Goal: Information Seeking & Learning: Learn about a topic

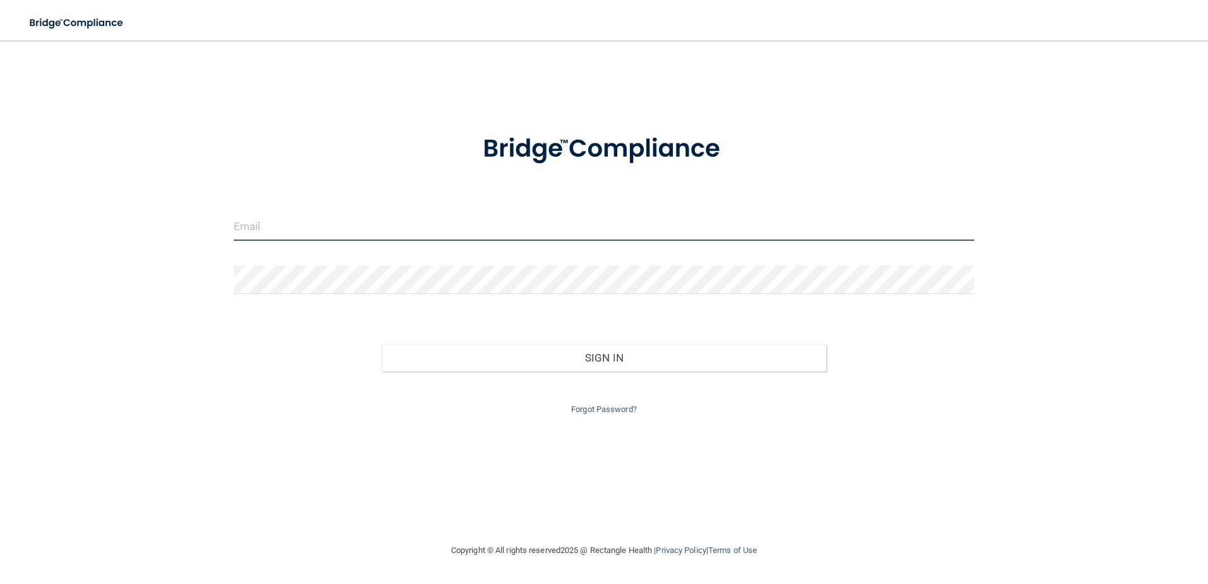
click at [268, 225] on input "email" at bounding box center [604, 226] width 741 height 28
type input "[EMAIL_ADDRESS][DOMAIN_NAME]"
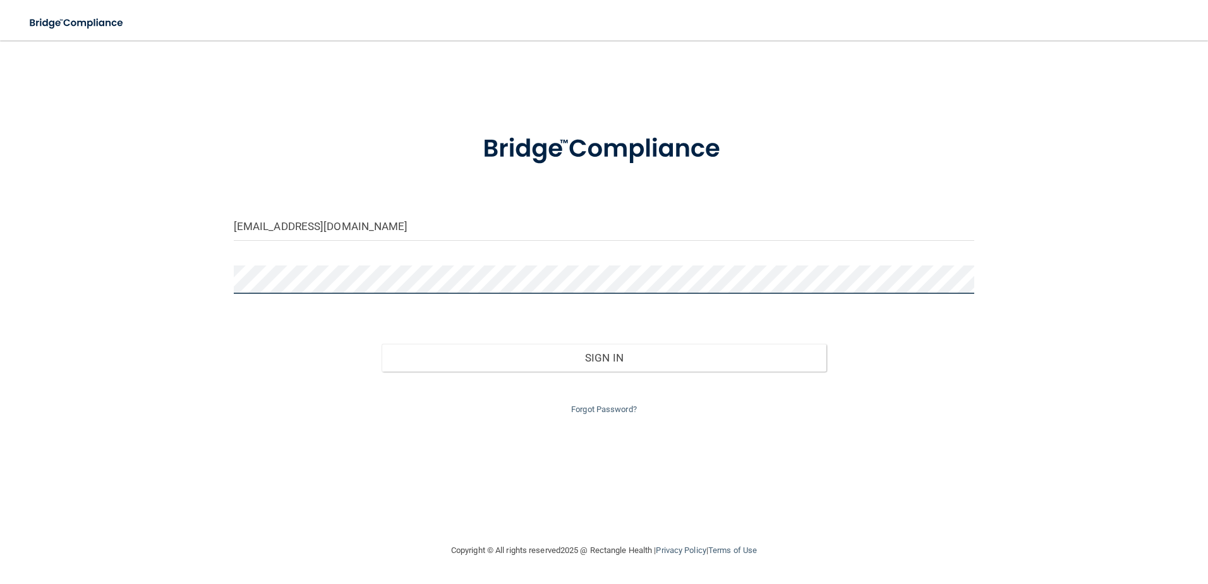
click at [382, 344] on button "Sign In" at bounding box center [604, 358] width 445 height 28
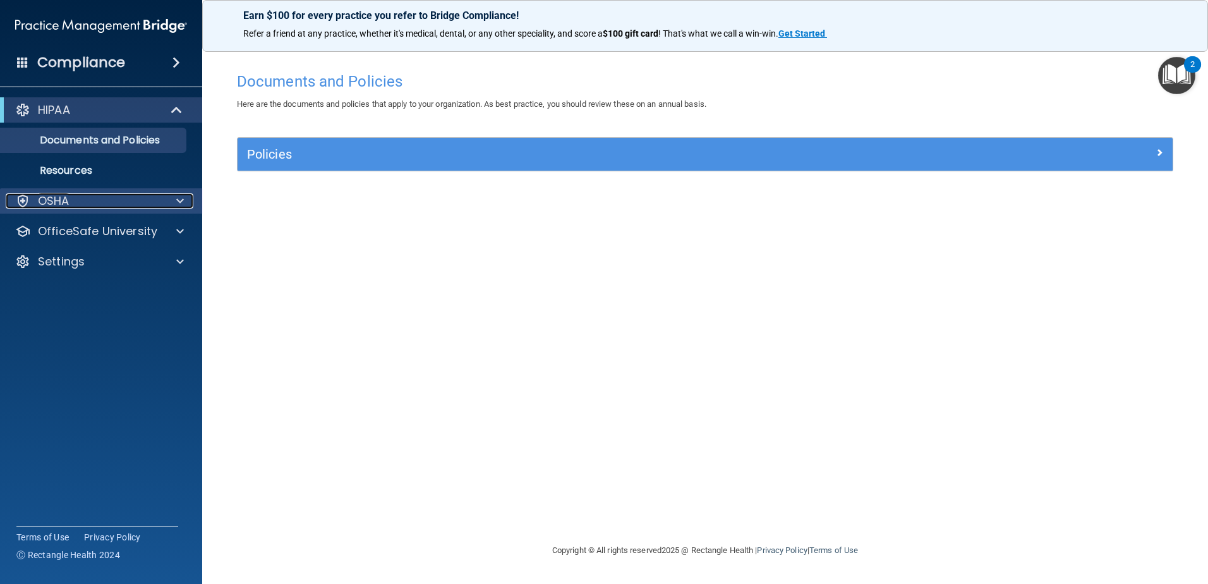
click at [177, 205] on span at bounding box center [180, 200] width 8 height 15
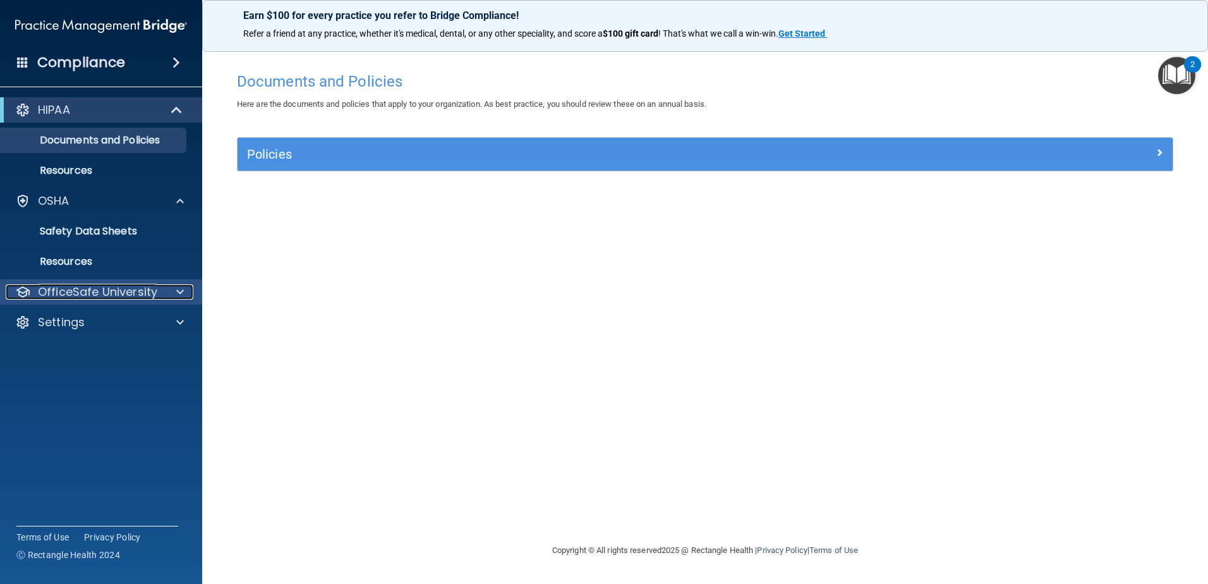
click at [184, 292] on div at bounding box center [178, 291] width 32 height 15
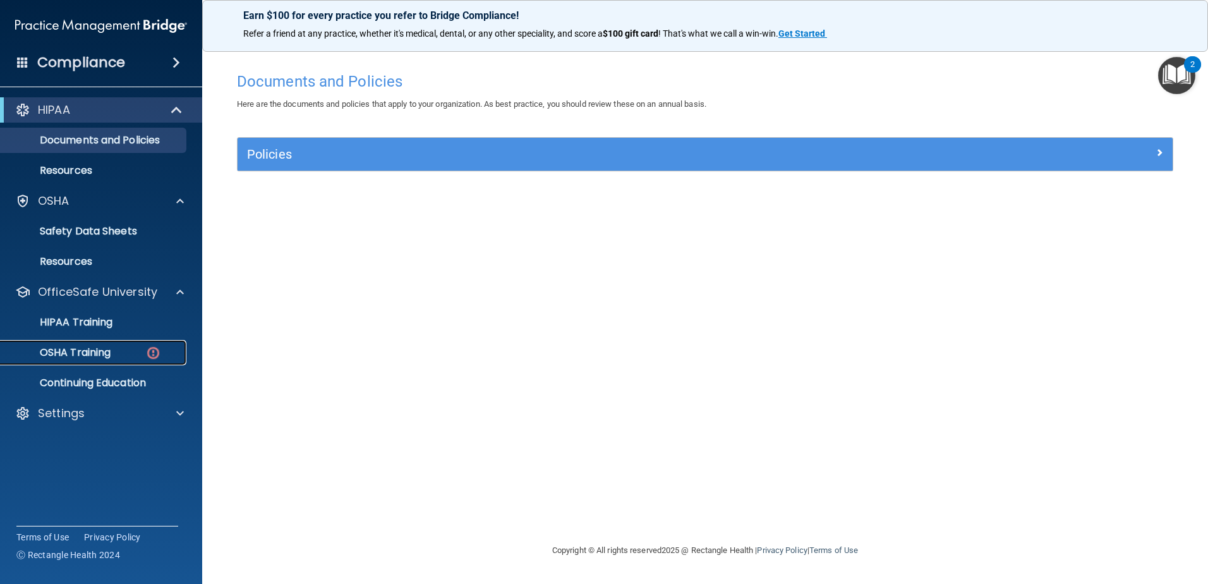
click at [109, 349] on p "OSHA Training" at bounding box center [59, 352] width 102 height 13
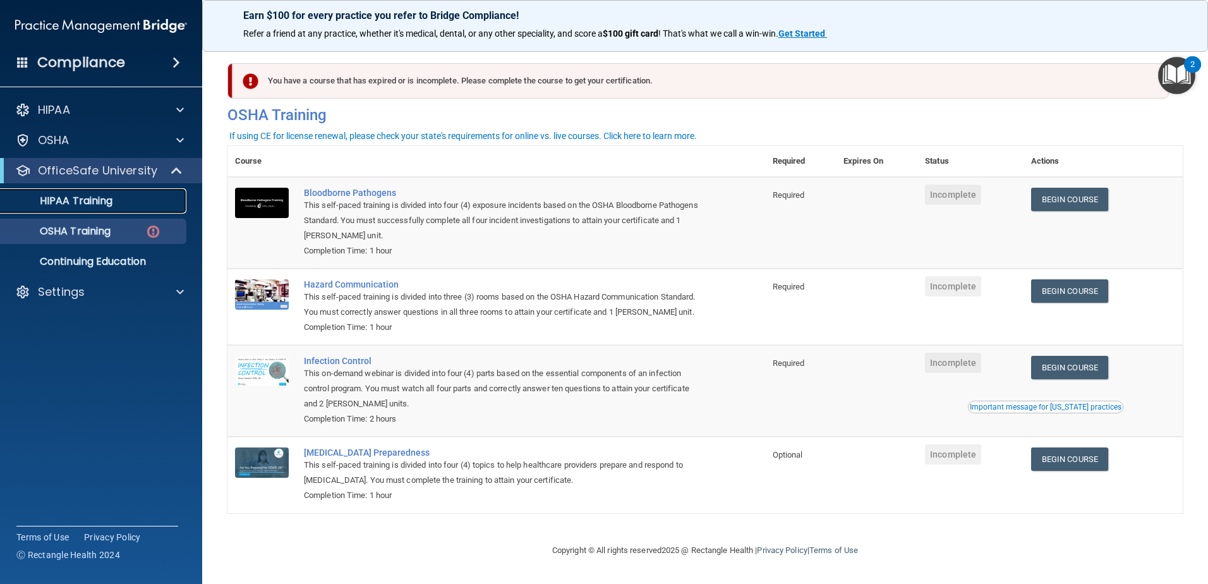
click at [91, 203] on p "HIPAA Training" at bounding box center [60, 201] width 104 height 13
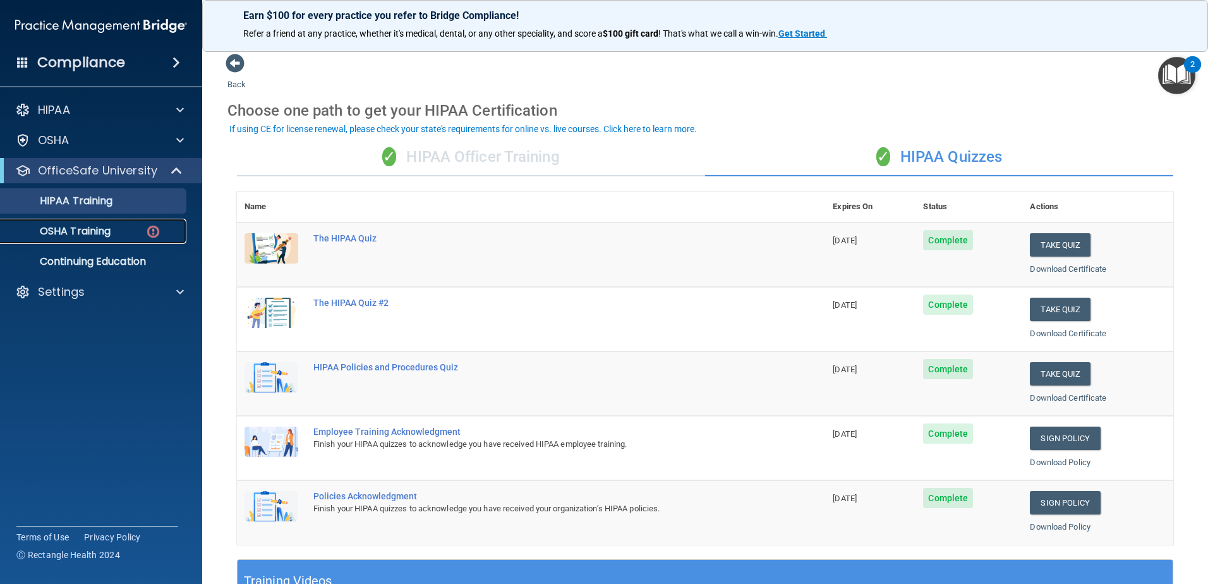
click at [79, 234] on p "OSHA Training" at bounding box center [59, 231] width 102 height 13
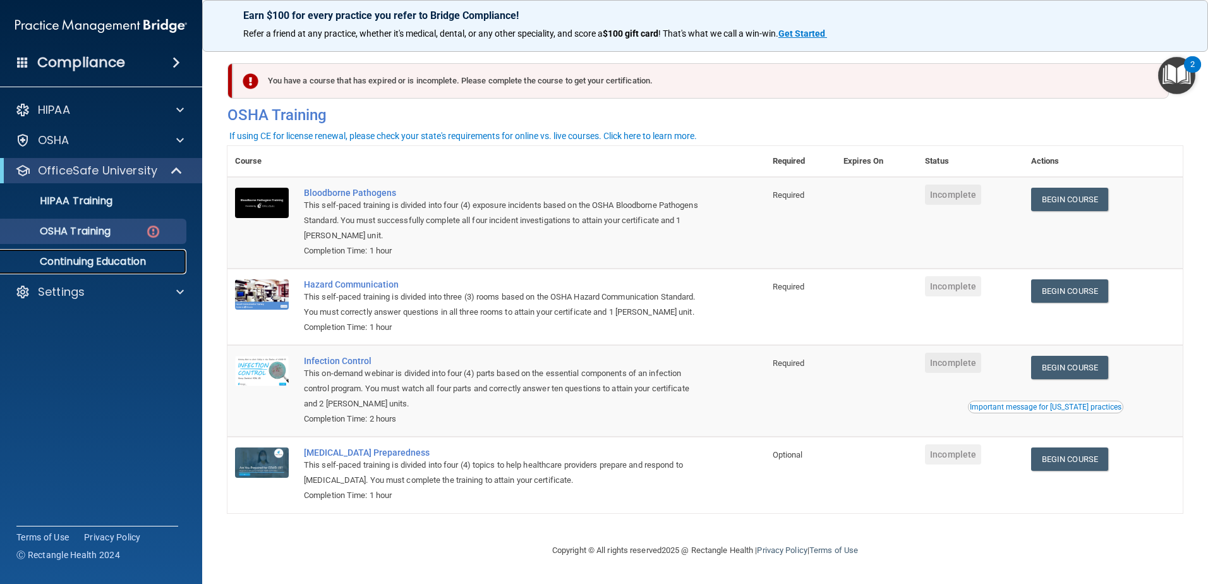
click at [133, 266] on p "Continuing Education" at bounding box center [94, 261] width 172 height 13
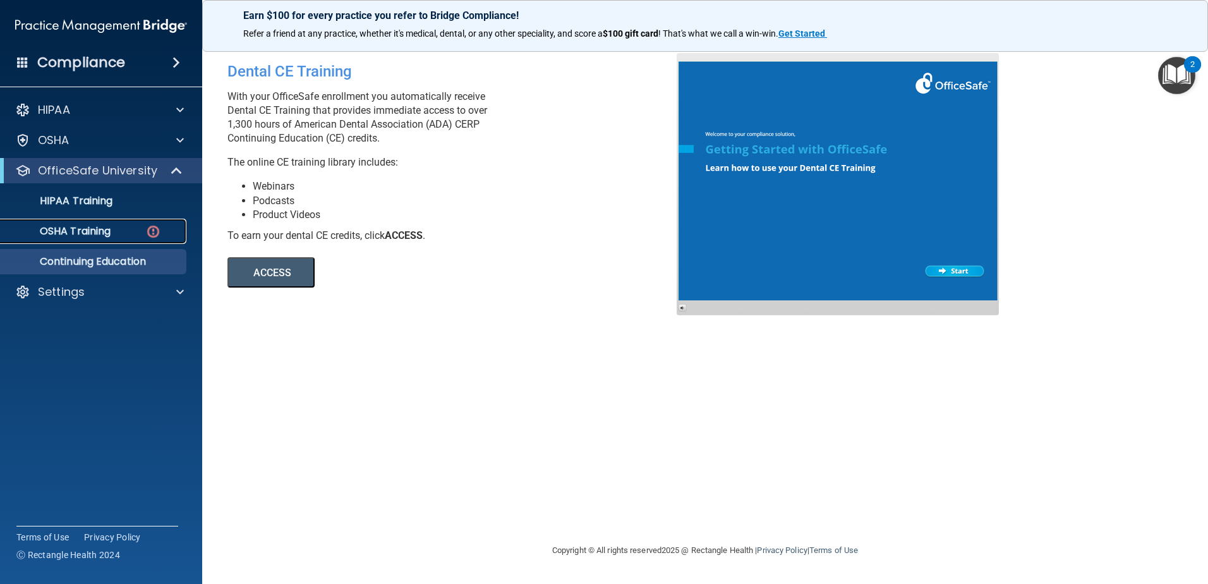
click at [93, 234] on p "OSHA Training" at bounding box center [59, 231] width 102 height 13
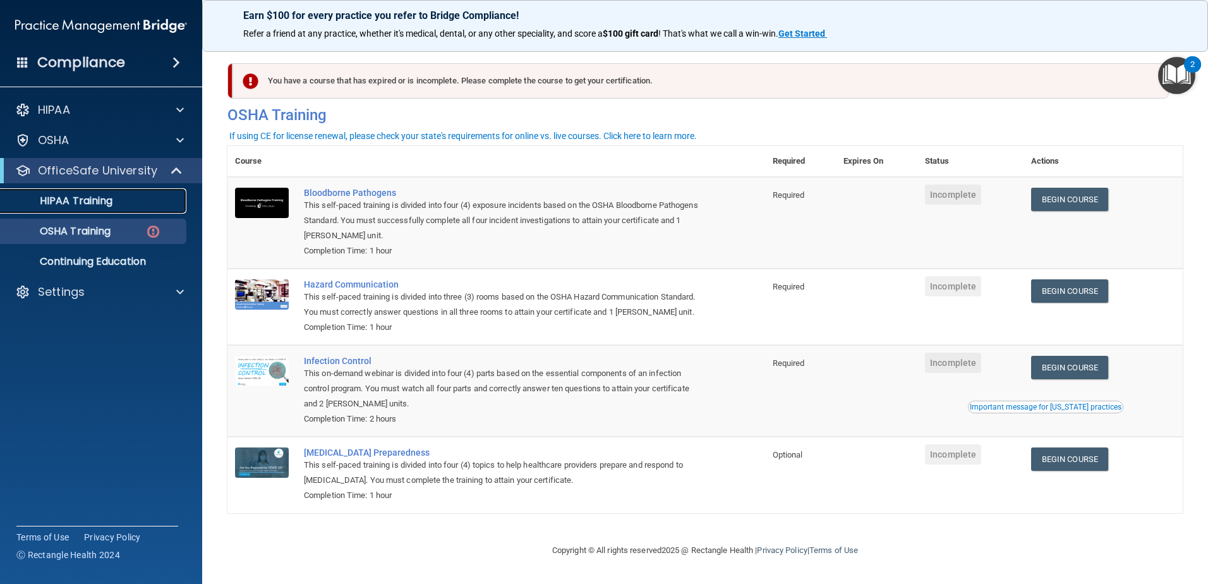
click at [112, 195] on p "HIPAA Training" at bounding box center [60, 201] width 104 height 13
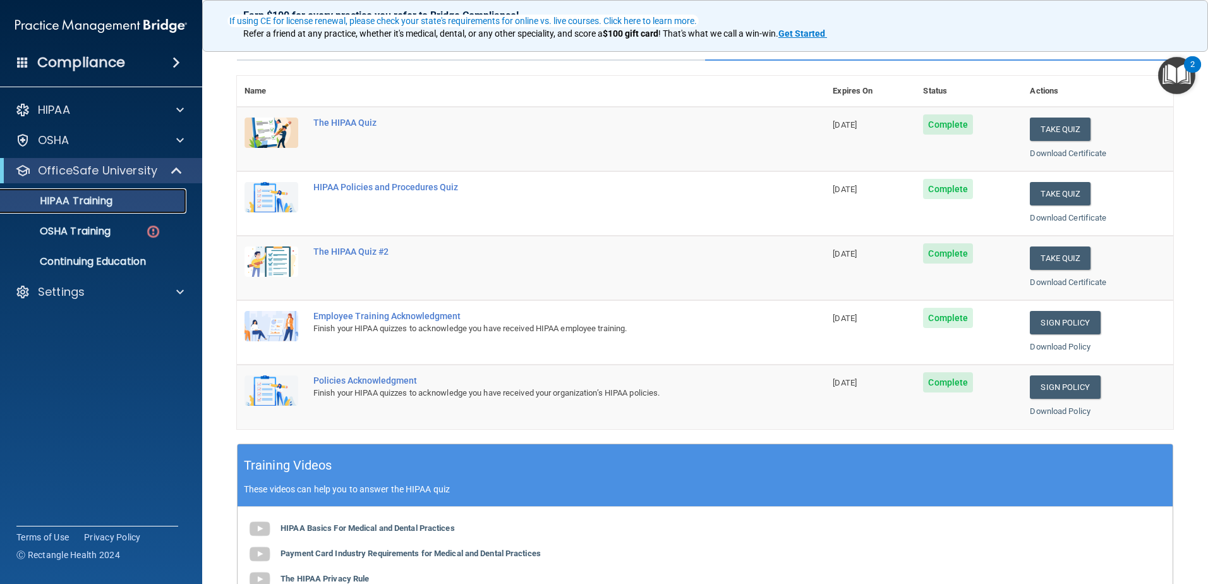
scroll to position [126, 0]
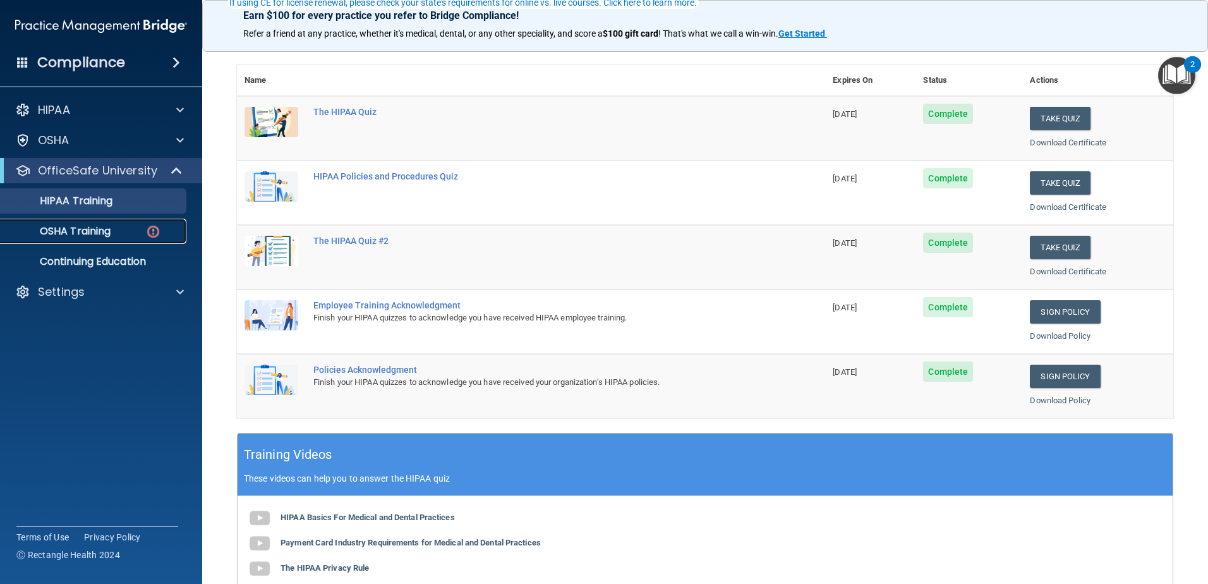
click at [69, 232] on p "OSHA Training" at bounding box center [59, 231] width 102 height 13
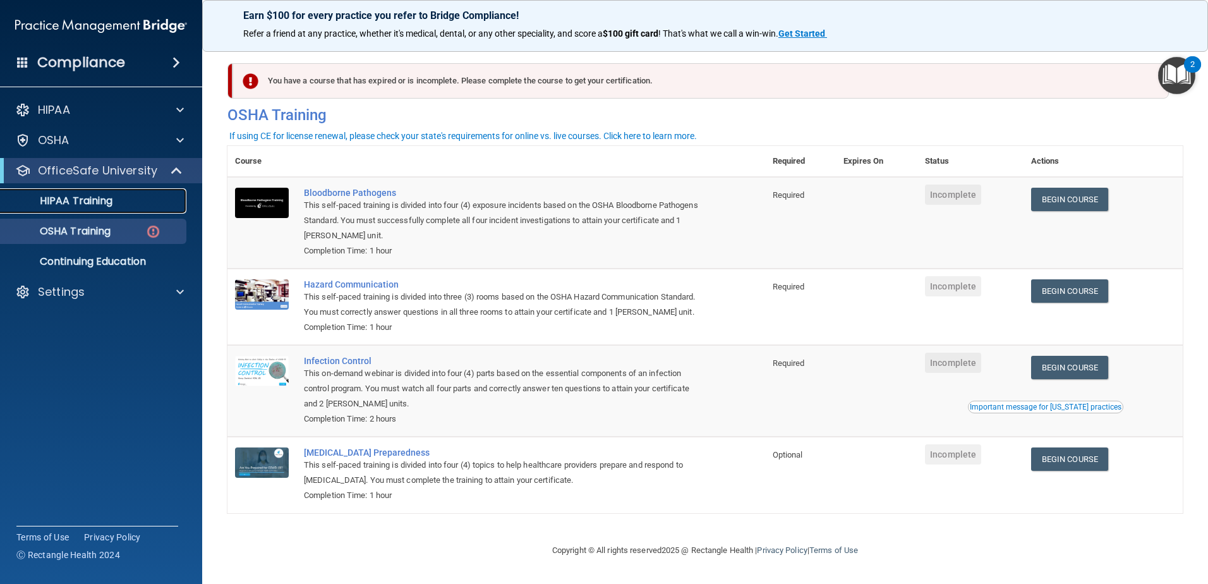
click at [107, 198] on p "HIPAA Training" at bounding box center [60, 201] width 104 height 13
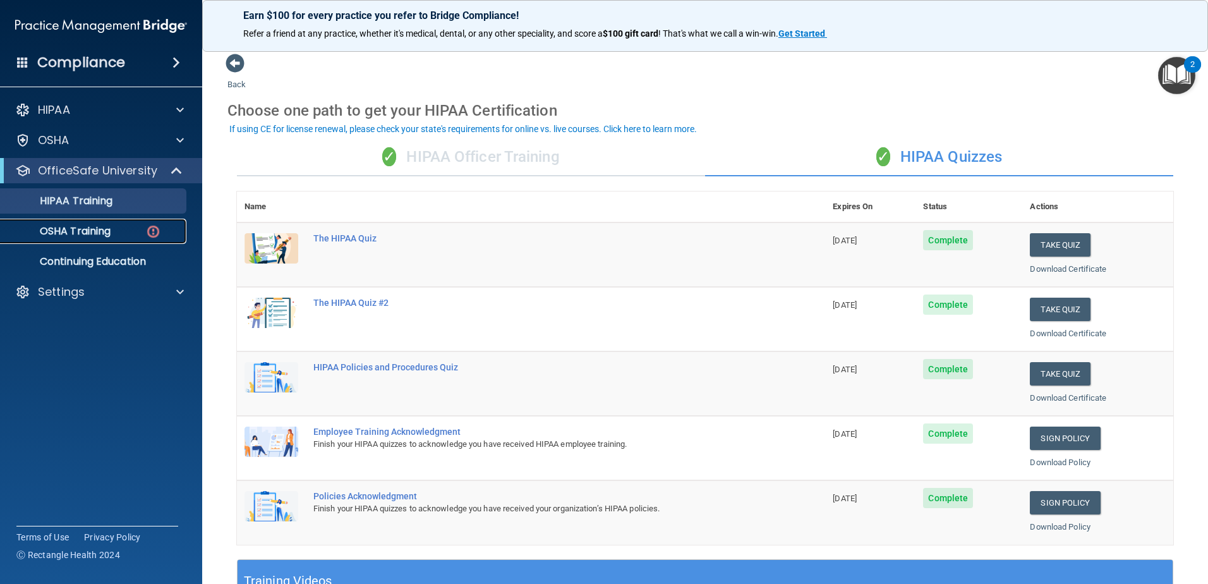
click at [107, 233] on p "OSHA Training" at bounding box center [59, 231] width 102 height 13
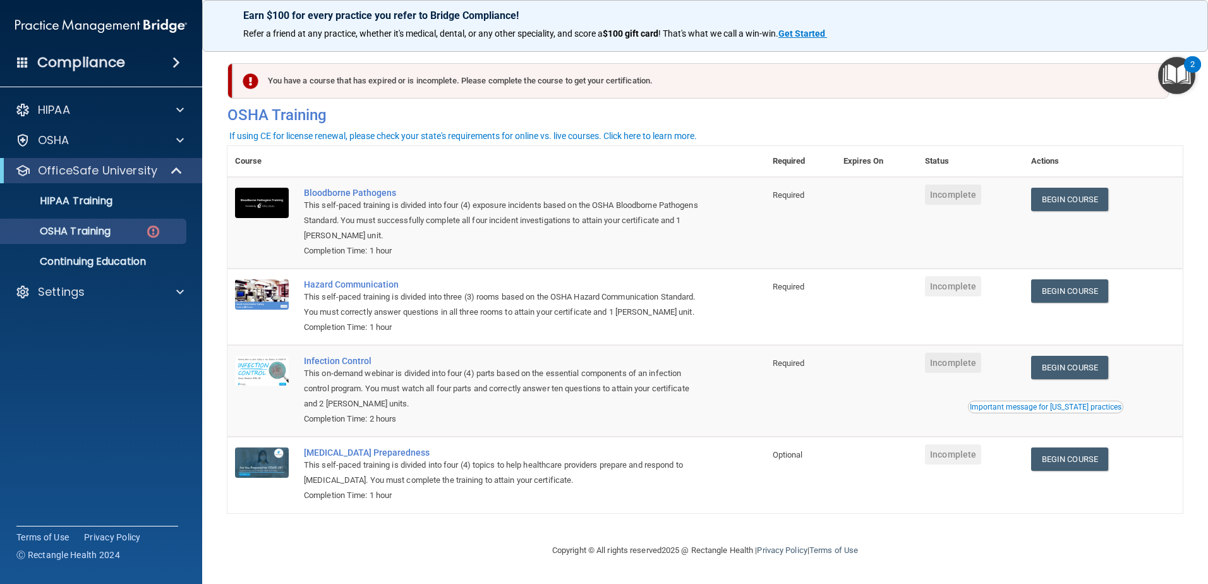
click at [1018, 44] on div "Earn $100 for every practice you refer to Bridge Compliance!" at bounding box center [705, 36] width 954 height 20
click at [102, 228] on p "OSHA Training" at bounding box center [59, 231] width 102 height 13
